Goal: Information Seeking & Learning: Learn about a topic

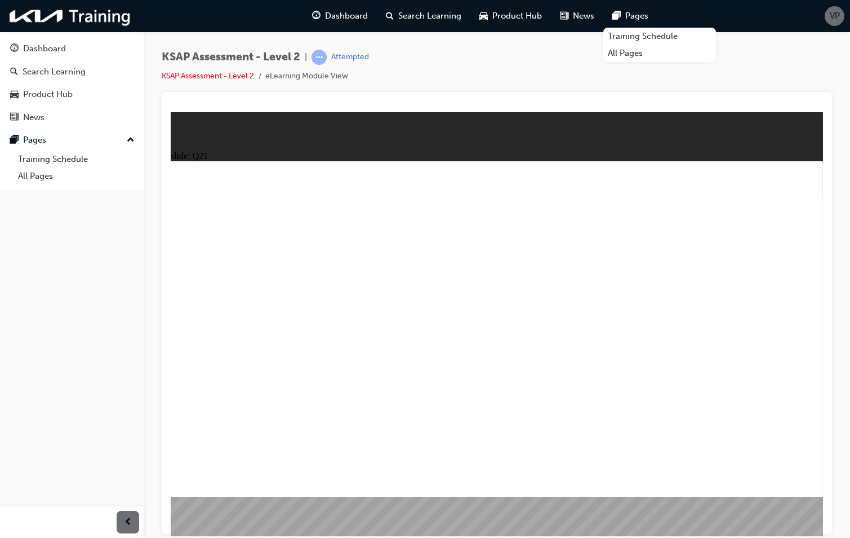
radio input "true"
drag, startPoint x: 503, startPoint y: 370, endPoint x: 720, endPoint y: 379, distance: 216.6
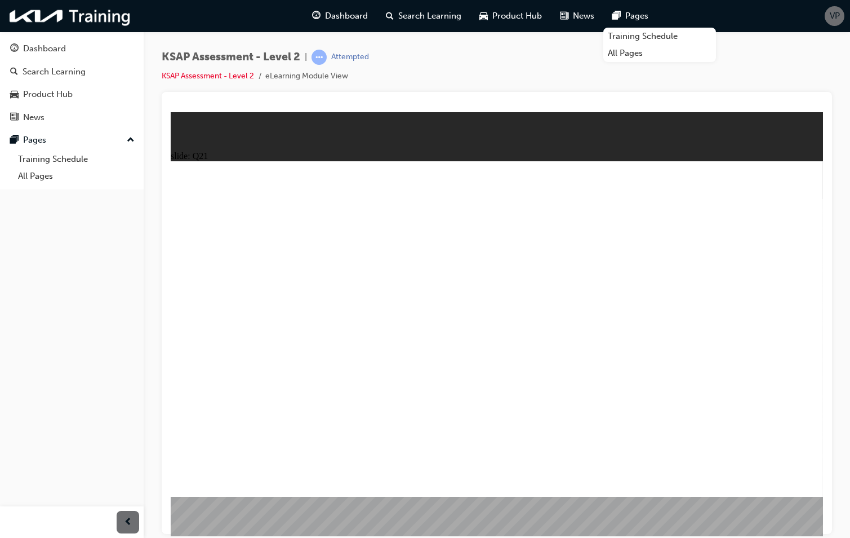
radio input "true"
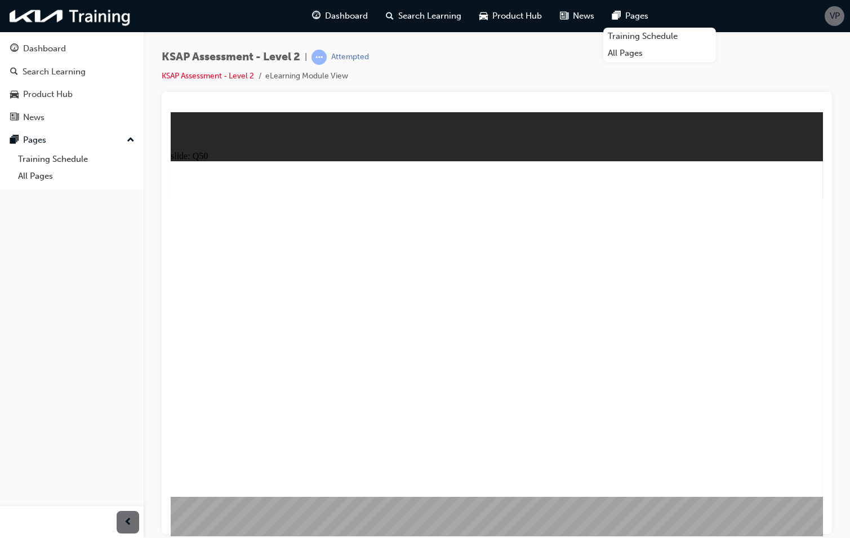
radio input "true"
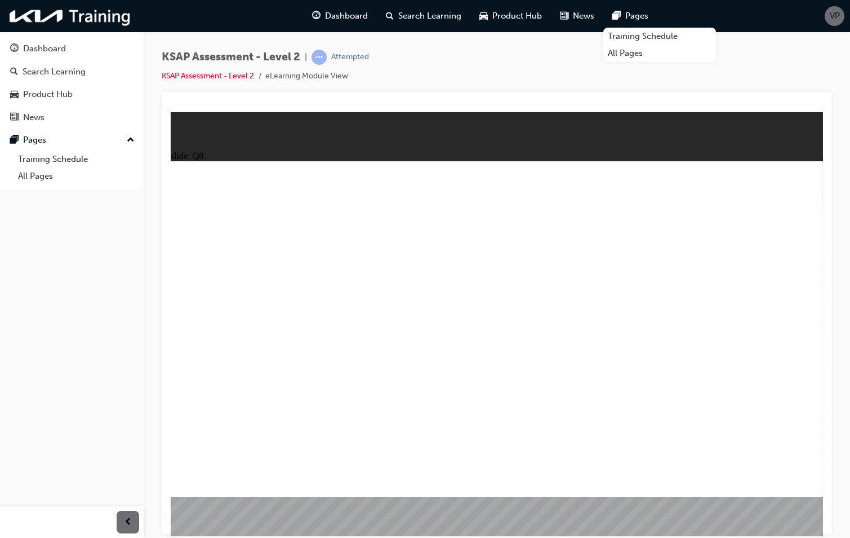
radio input "true"
